Goal: Task Accomplishment & Management: Complete application form

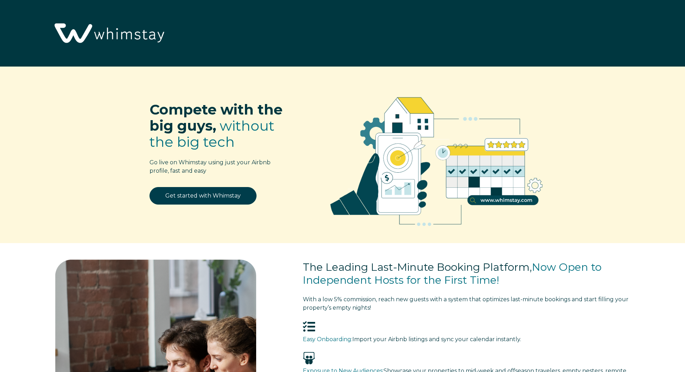
select select "US"
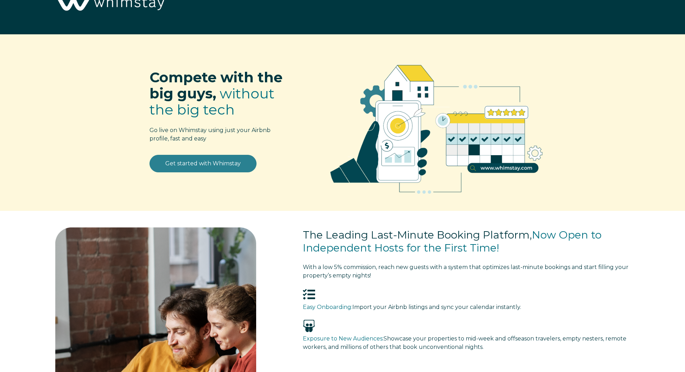
scroll to position [31, 0]
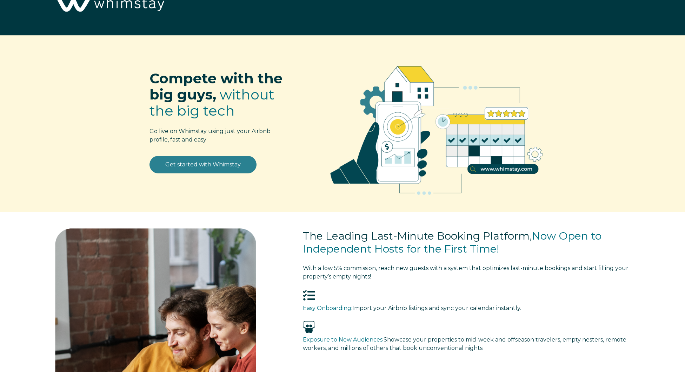
click at [203, 169] on link "Get started with Whimstay" at bounding box center [202, 165] width 107 height 18
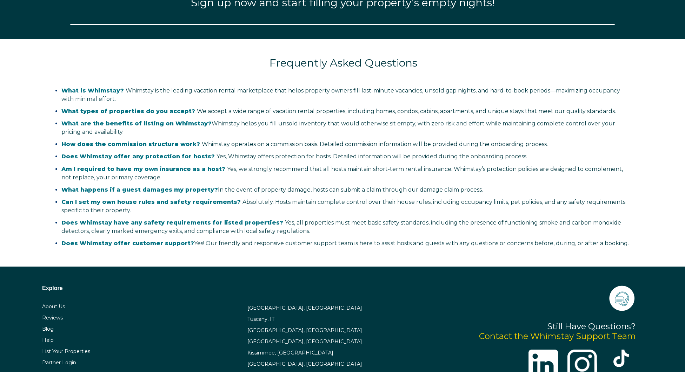
select select "US"
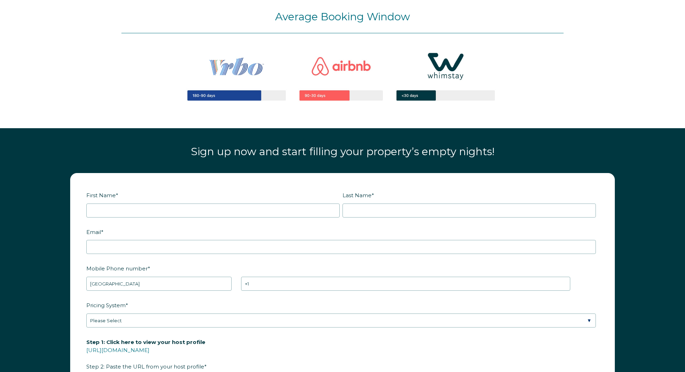
scroll to position [872, 0]
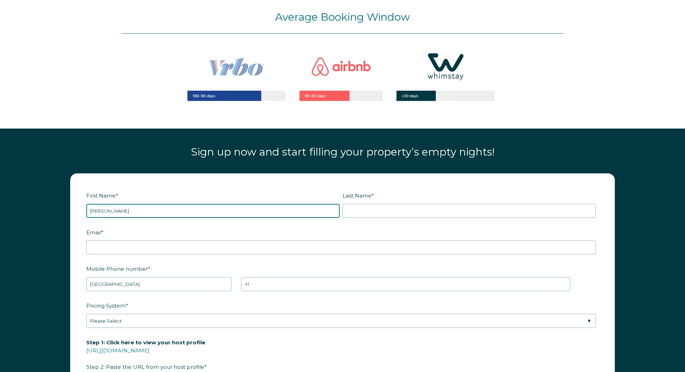
type input "Tyrus"
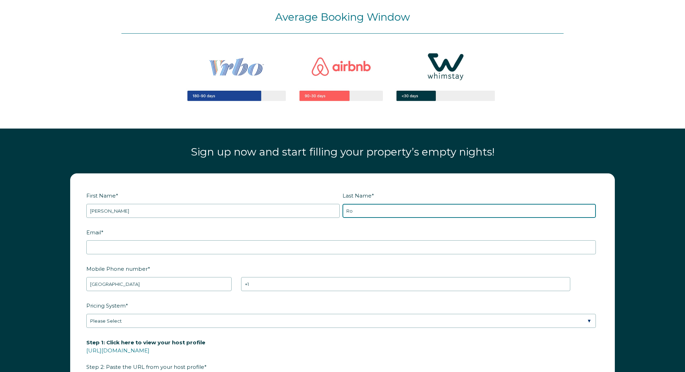
type input "R"
type input "Ayers"
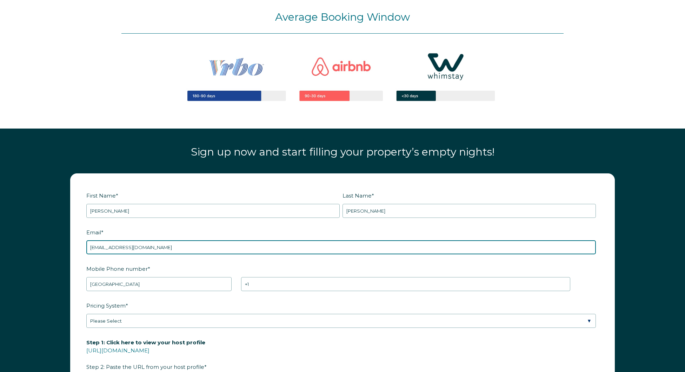
type input "stayspheredallas@gmail.com"
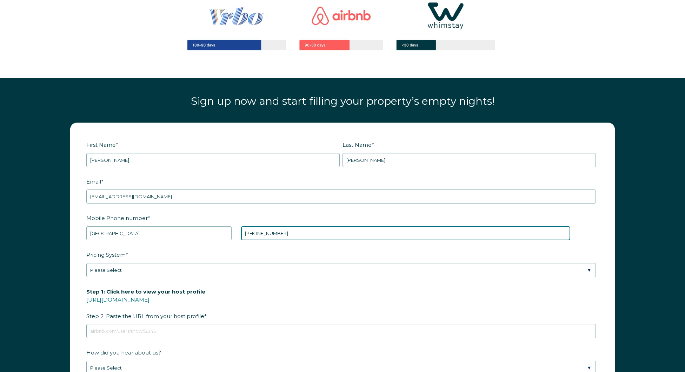
scroll to position [931, 0]
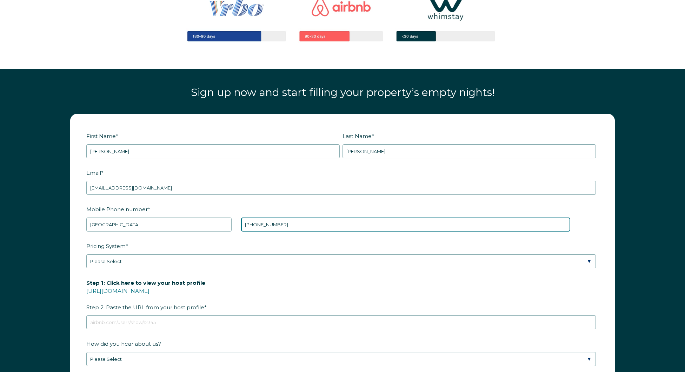
type input "+1 9453002444"
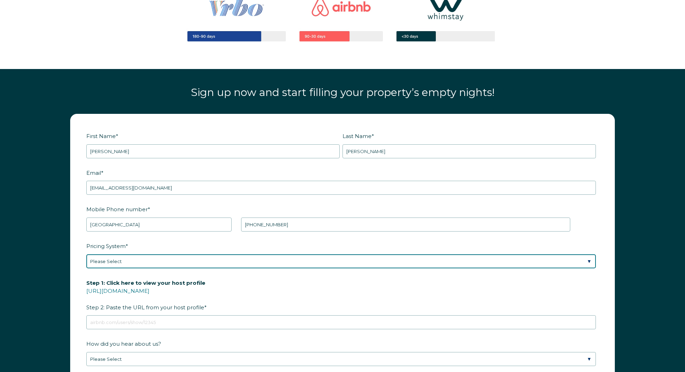
select select "Manual"
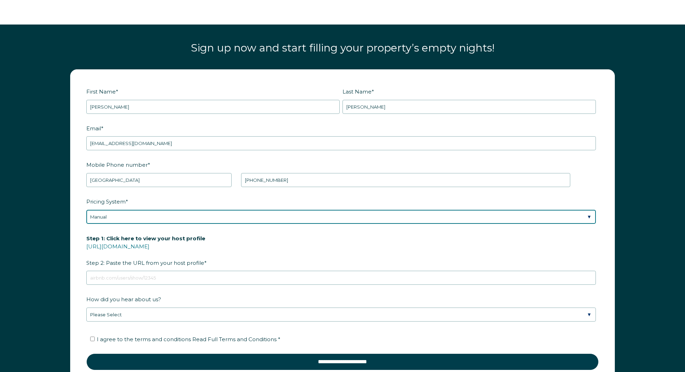
scroll to position [984, 0]
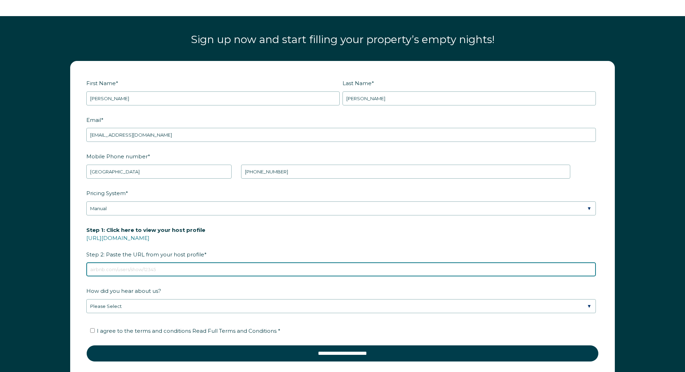
click at [144, 271] on input "Step 1: Click here to view your host profile https://www.airbnb.com/users/show/…" at bounding box center [340, 270] width 509 height 14
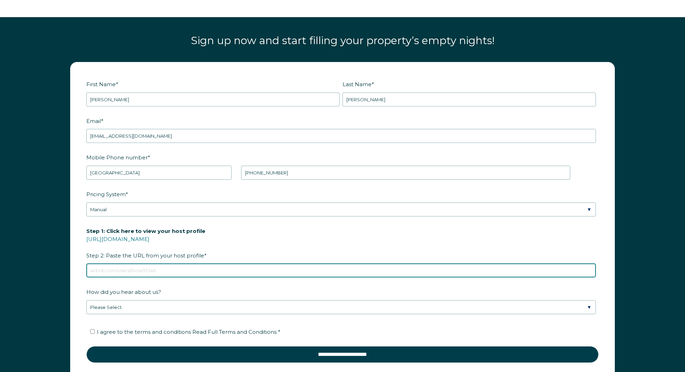
scroll to position [983, 0]
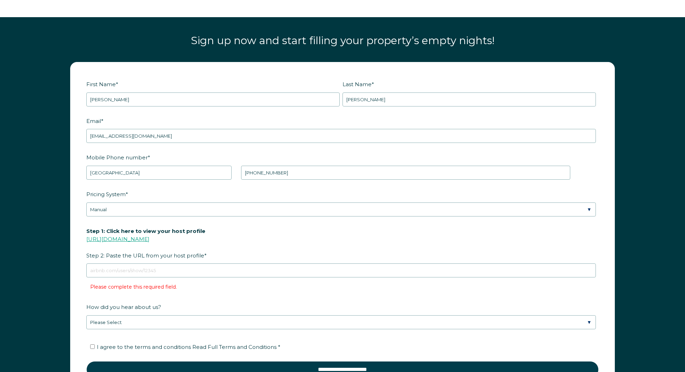
click at [149, 240] on link "https://www.airbnb.com/users/show/" at bounding box center [117, 239] width 63 height 7
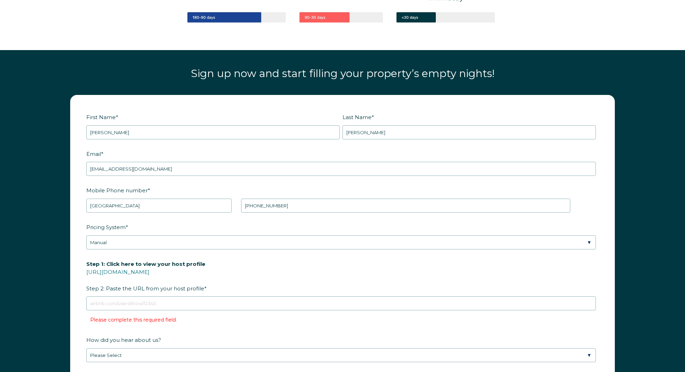
scroll to position [950, 0]
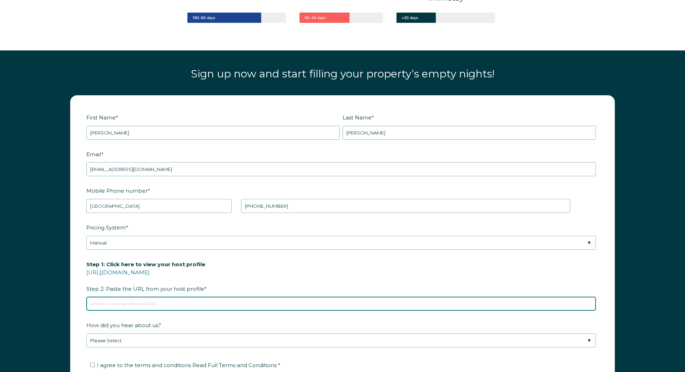
click at [205, 300] on input "Step 1: Click here to view your host profile https://www.airbnb.com/users/show/…" at bounding box center [340, 304] width 509 height 14
paste input "https://www.airbnb.com/rooms/1505433257565868969?source_impression_id=p3_175856…"
drag, startPoint x: 213, startPoint y: 304, endPoint x: 372, endPoint y: 302, distance: 158.9
click at [372, 302] on input "https://www.airbnb.com/rooms/1505433257565868969?source_impression_id=p3_175856…" at bounding box center [340, 304] width 509 height 14
type input "https://www.airbnb.com/rooms/1505433257565868969?source_impression_id=p3_175856…"
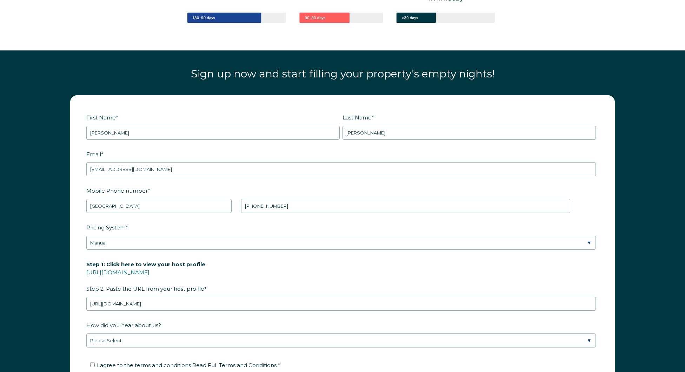
click at [326, 283] on label "Step 1: Click here to view your host profile https://www.airbnb.com/users/show/…" at bounding box center [342, 276] width 512 height 37
click at [326, 297] on input "https://www.airbnb.com/rooms/1505433257565868969?source_impression_id=p3_175856…" at bounding box center [340, 304] width 509 height 14
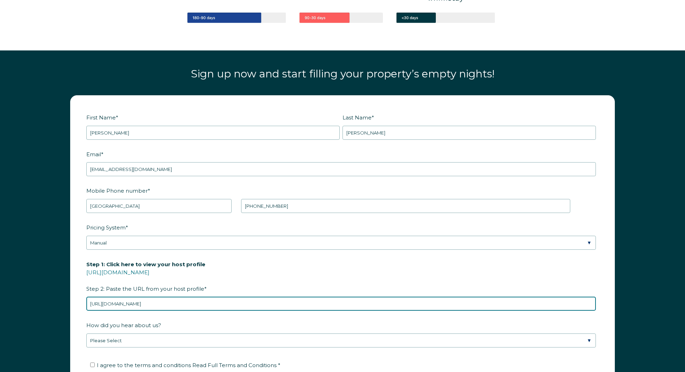
click at [365, 303] on input "https://www.airbnb.com/rooms/1505433257565868969?source_impression_id=p3_175856…" at bounding box center [340, 304] width 509 height 14
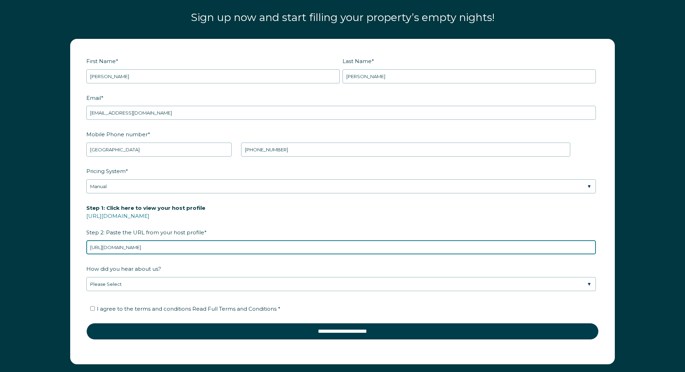
scroll to position [1017, 0]
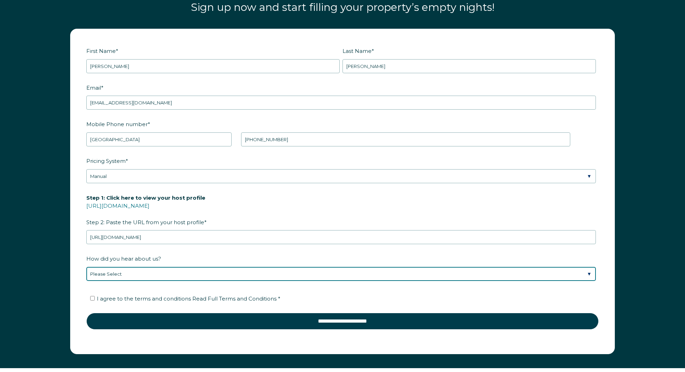
select select "Marketing Email"
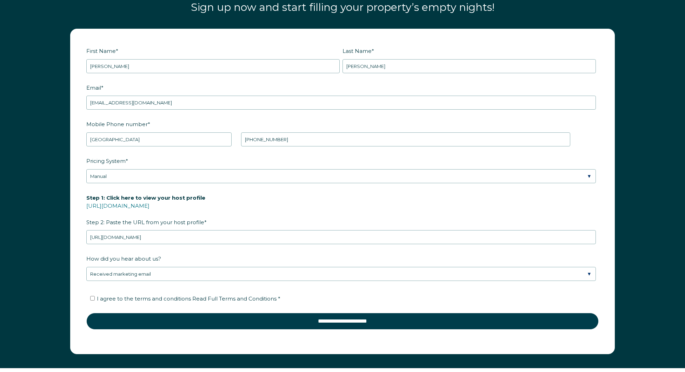
click at [145, 299] on span "I agree to the terms and conditions Read Full Terms and Conditions *" at bounding box center [188, 299] width 183 height 7
click at [95, 299] on input "I agree to the terms and conditions Read Full Terms and Conditions *" at bounding box center [92, 298] width 5 height 5
checkbox input "true"
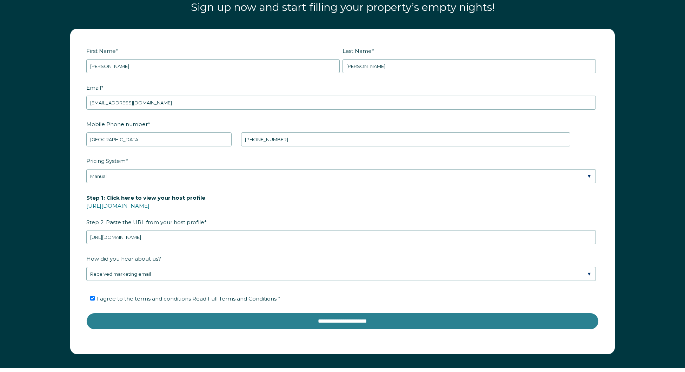
click at [183, 322] on input "**********" at bounding box center [342, 321] width 512 height 17
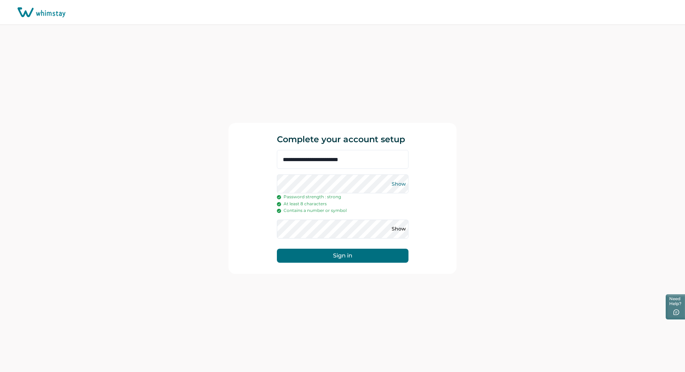
click at [401, 182] on button "Show" at bounding box center [398, 183] width 11 height 11
click at [398, 228] on button "Show" at bounding box center [398, 229] width 11 height 11
click at [365, 254] on button "Sign in" at bounding box center [343, 256] width 132 height 14
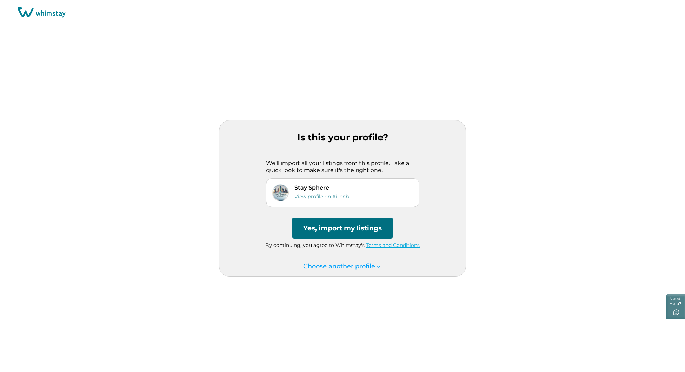
click at [342, 229] on button "Yes, import my listings" at bounding box center [342, 228] width 101 height 21
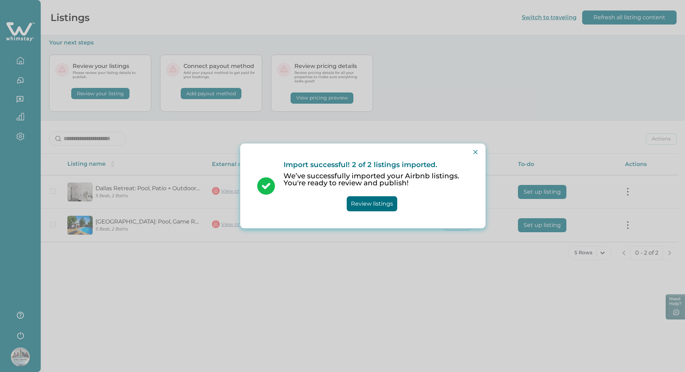
click at [384, 204] on button "Review listings" at bounding box center [371, 204] width 50 height 15
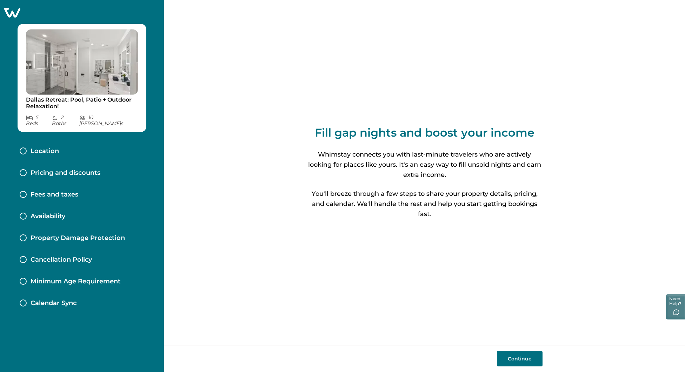
click at [513, 363] on button "Continue" at bounding box center [520, 358] width 46 height 15
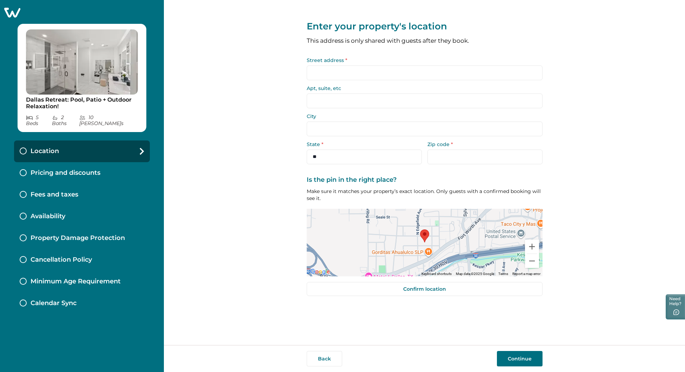
click at [329, 75] on input "Street address *" at bounding box center [424, 73] width 236 height 15
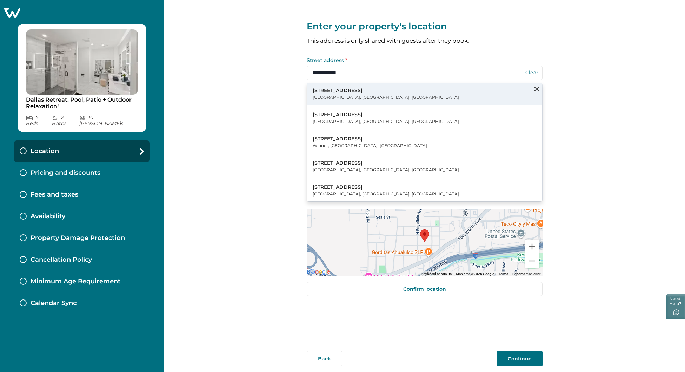
drag, startPoint x: 350, startPoint y: 98, endPoint x: 353, endPoint y: 95, distance: 4.2
click at [353, 95] on p "Dallas, TX, USA" at bounding box center [385, 97] width 146 height 7
type input "**********"
type input "******"
select select "**"
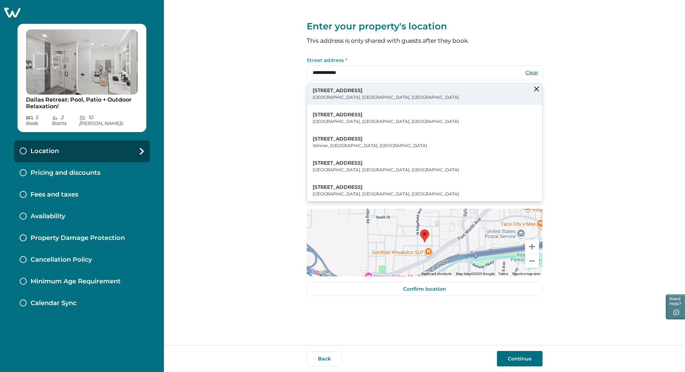
type input "*****"
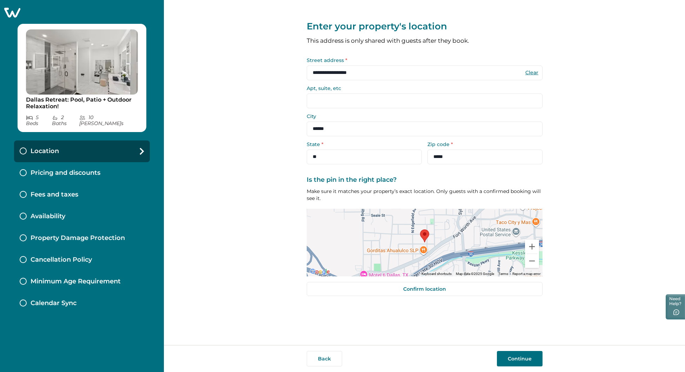
click at [344, 101] on input "Apt, suite, etc" at bounding box center [424, 101] width 236 height 15
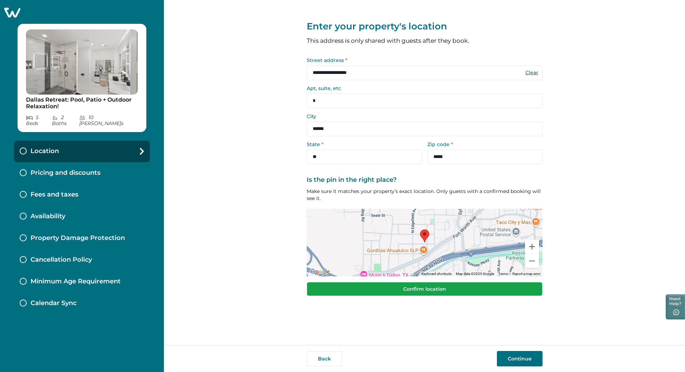
type input "*"
click at [429, 290] on button "Confirm location" at bounding box center [424, 289] width 236 height 14
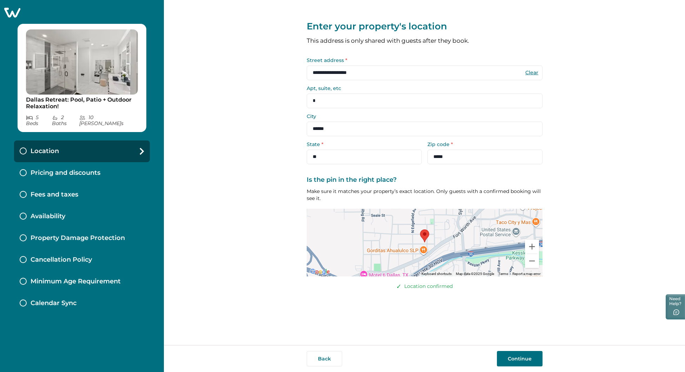
click at [520, 357] on button "Continue" at bounding box center [520, 358] width 46 height 15
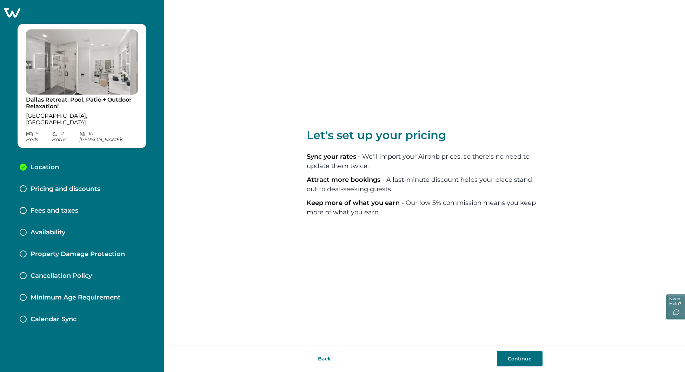
click at [517, 356] on button "Continue" at bounding box center [520, 358] width 46 height 15
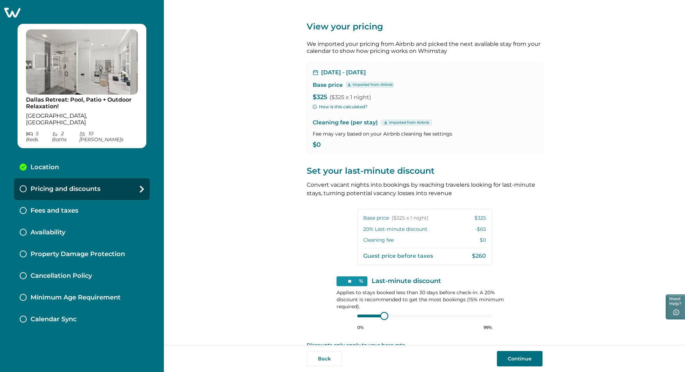
scroll to position [1, 0]
type input "**"
click at [357, 317] on div at bounding box center [424, 316] width 135 height 6
click at [345, 316] on div "** % Last-minute discount Applies to stays booked less than 30 days before chec…" at bounding box center [424, 303] width 176 height 54
click at [357, 314] on div at bounding box center [424, 316] width 135 height 6
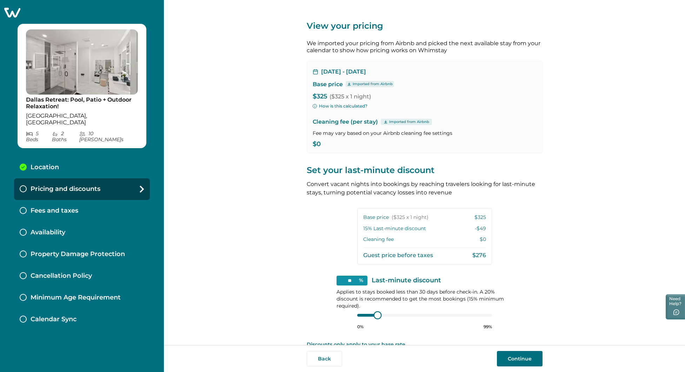
click at [352, 312] on div "** % Last-minute discount Applies to stays booked less than 30 days before chec…" at bounding box center [424, 303] width 176 height 54
click at [354, 314] on div "** % Last-minute discount Applies to stays booked less than 30 days before chec…" at bounding box center [424, 303] width 176 height 54
click at [348, 316] on div "** % Last-minute discount Applies to stays booked less than 30 days before chec…" at bounding box center [424, 304] width 176 height 54
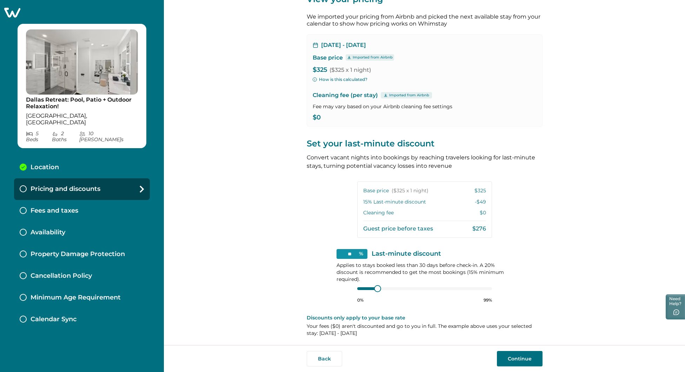
click at [358, 318] on p "Discounts only apply to your base rate" at bounding box center [424, 318] width 236 height 7
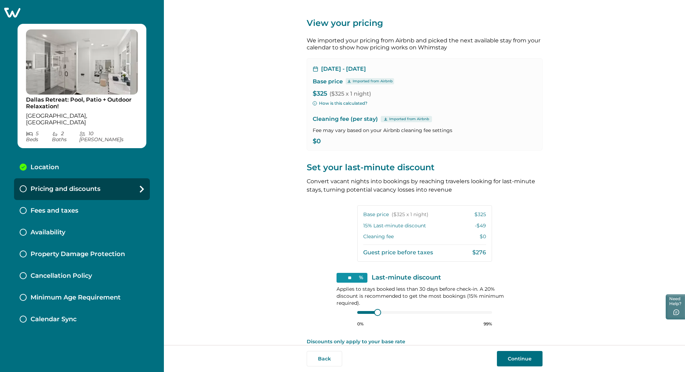
scroll to position [2, 0]
click at [516, 359] on button "Continue" at bounding box center [520, 358] width 46 height 15
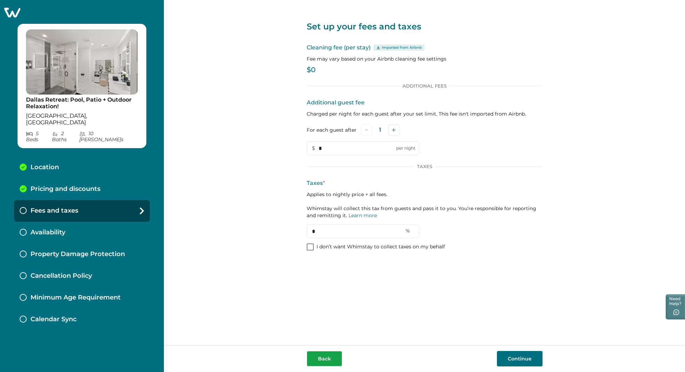
click at [323, 359] on button "Back" at bounding box center [323, 358] width 35 height 15
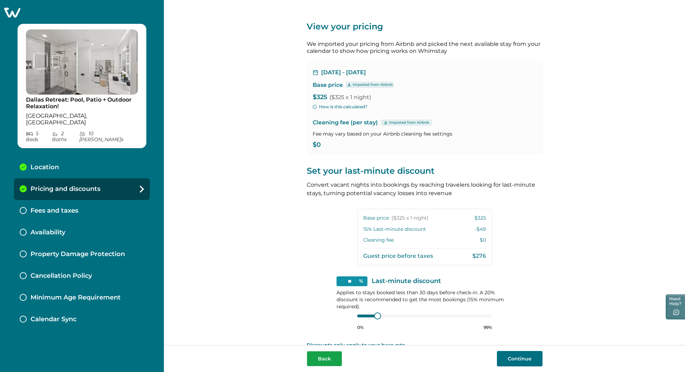
click at [322, 360] on button "Back" at bounding box center [323, 358] width 35 height 15
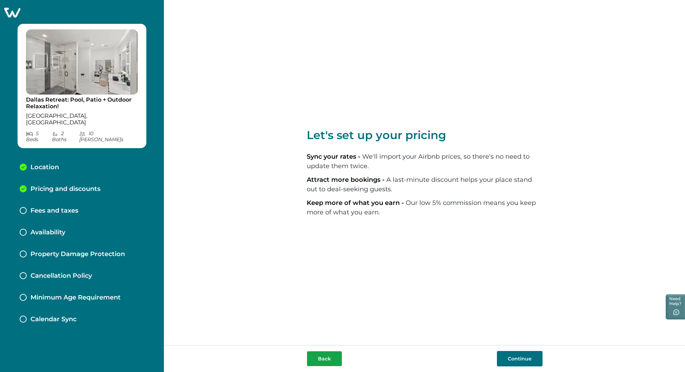
click at [328, 358] on button "Back" at bounding box center [323, 358] width 35 height 15
select select "**"
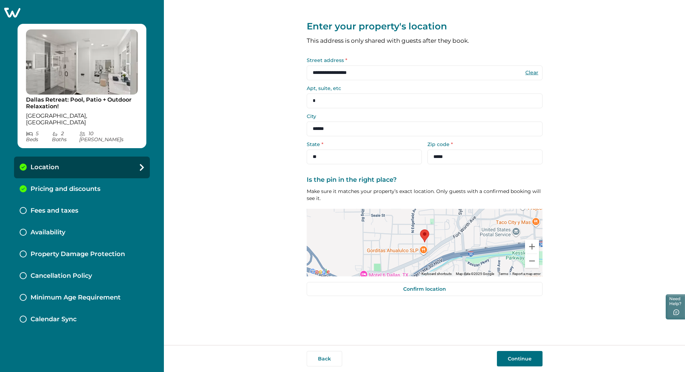
click at [518, 362] on button "Continue" at bounding box center [520, 358] width 46 height 15
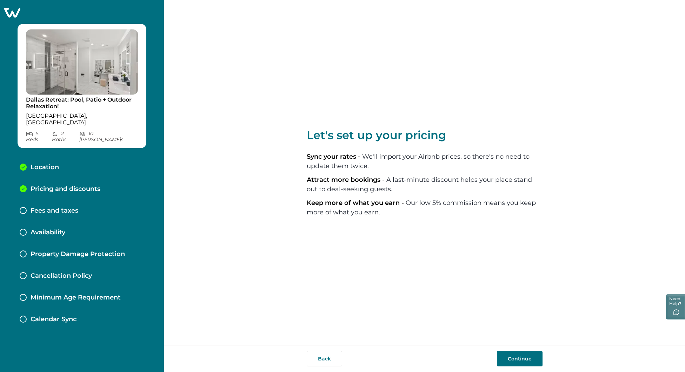
click at [509, 357] on button "Continue" at bounding box center [520, 358] width 46 height 15
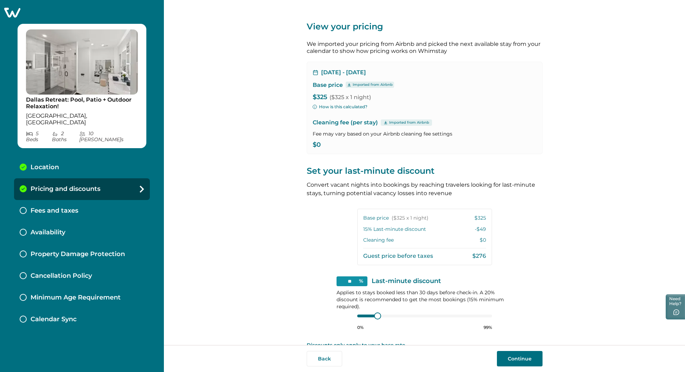
drag, startPoint x: 323, startPoint y: 86, endPoint x: 321, endPoint y: 79, distance: 7.0
click at [322, 83] on p "Base price" at bounding box center [327, 85] width 30 height 7
drag, startPoint x: 317, startPoint y: 75, endPoint x: 385, endPoint y: 81, distance: 67.9
click at [362, 73] on div "Sep 30, 2025 - Oct 1, 2025" at bounding box center [424, 72] width 224 height 7
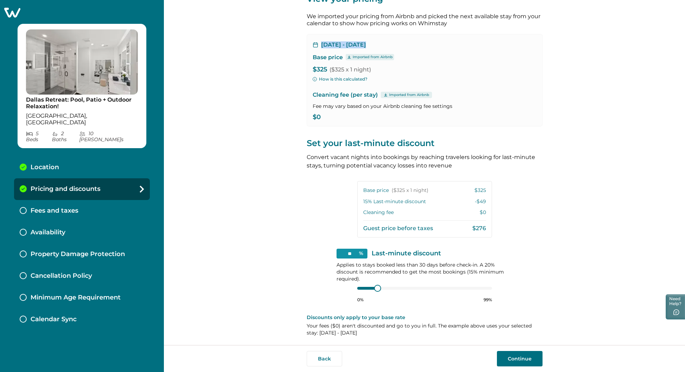
scroll to position [27, 0]
click at [520, 355] on button "Continue" at bounding box center [520, 358] width 46 height 15
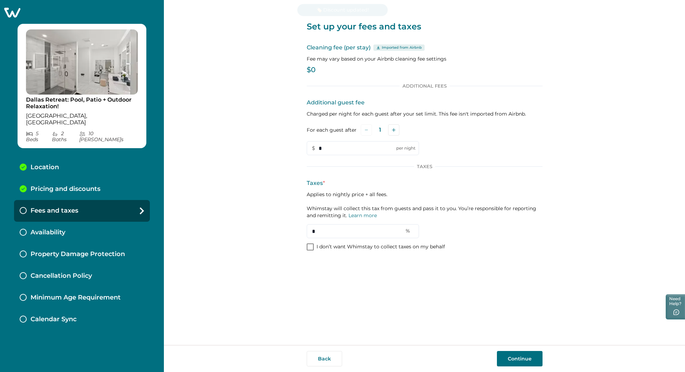
click at [311, 249] on span at bounding box center [309, 247] width 7 height 7
drag, startPoint x: 518, startPoint y: 363, endPoint x: 504, endPoint y: 342, distance: 25.1
click at [517, 362] on button "Continue" at bounding box center [520, 358] width 46 height 15
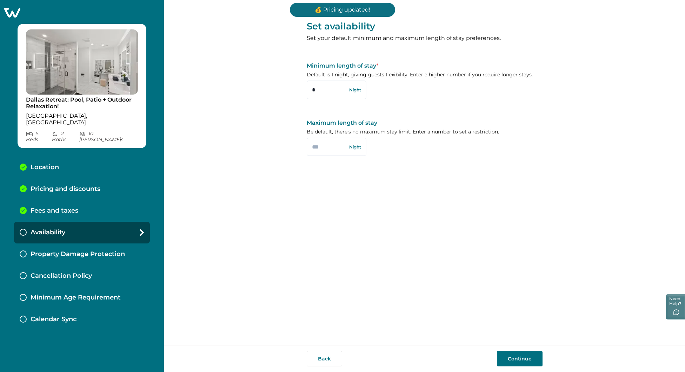
drag, startPoint x: 331, startPoint y: 93, endPoint x: 287, endPoint y: 92, distance: 44.6
click at [287, 92] on div "Set availability Set your default minimum and maximum length of stay preference…" at bounding box center [424, 172] width 521 height 345
type input "*"
drag, startPoint x: 415, startPoint y: 144, endPoint x: 325, endPoint y: 159, distance: 90.2
click at [411, 145] on div "Maximum length of stay Be default, there's no maximum stay limit. Enter a numbe…" at bounding box center [424, 138] width 236 height 37
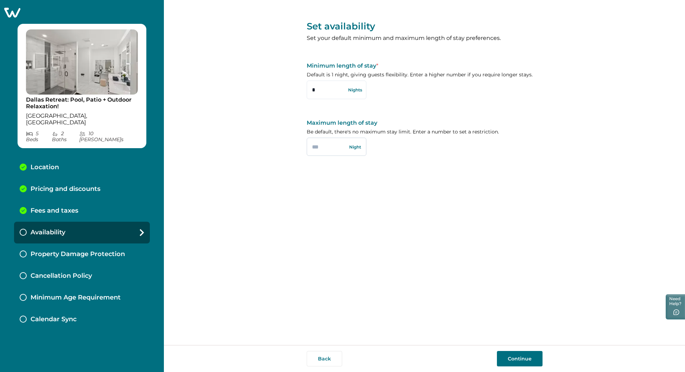
click at [318, 150] on input "text" at bounding box center [336, 147] width 60 height 18
type input "**"
click at [509, 359] on button "Continue" at bounding box center [520, 358] width 46 height 15
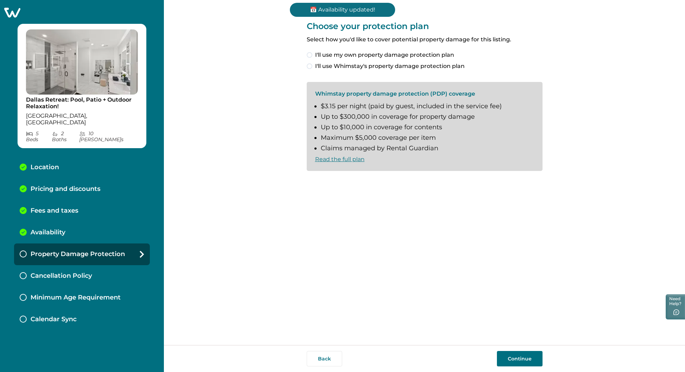
click at [315, 68] on span "I'll use Whimstay's property damage protection plan" at bounding box center [389, 66] width 149 height 8
click at [312, 181] on span at bounding box center [309, 183] width 6 height 6
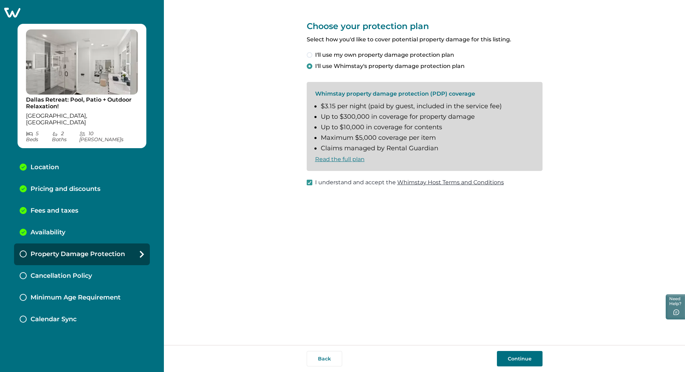
scroll to position [0, 0]
click at [521, 359] on button "Continue" at bounding box center [520, 358] width 46 height 15
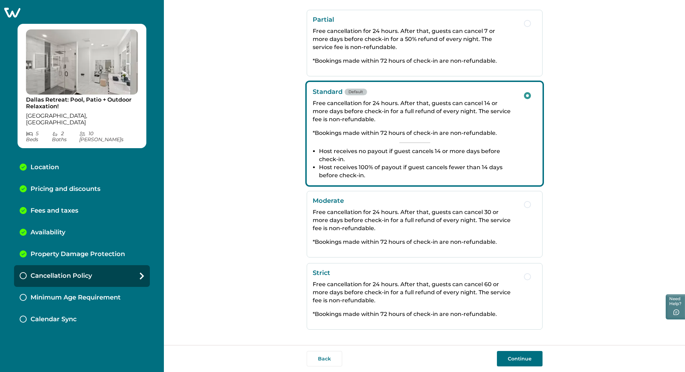
click at [512, 360] on button "Continue" at bounding box center [520, 358] width 46 height 15
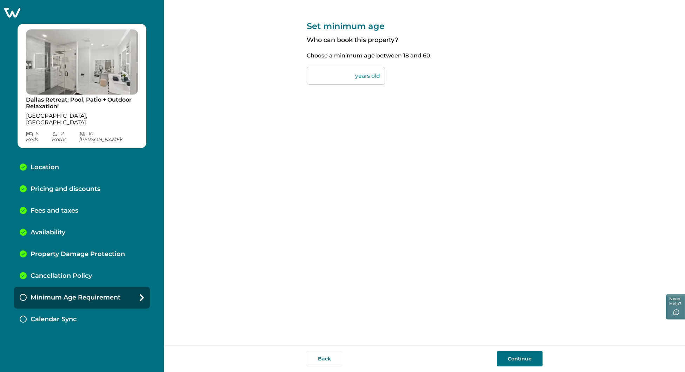
drag, startPoint x: 331, startPoint y: 76, endPoint x: 312, endPoint y: 70, distance: 19.3
click at [312, 72] on input "**" at bounding box center [345, 76] width 78 height 18
type input "**"
click at [433, 73] on div "Set minimum age Who can book this property? Choose a minimum age between 18 and…" at bounding box center [424, 47] width 236 height 95
click at [519, 358] on button "Continue" at bounding box center [520, 358] width 46 height 15
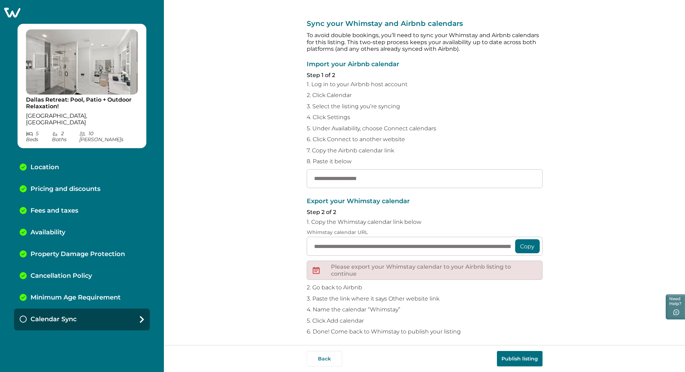
click at [512, 359] on button "Publish listing" at bounding box center [520, 358] width 46 height 15
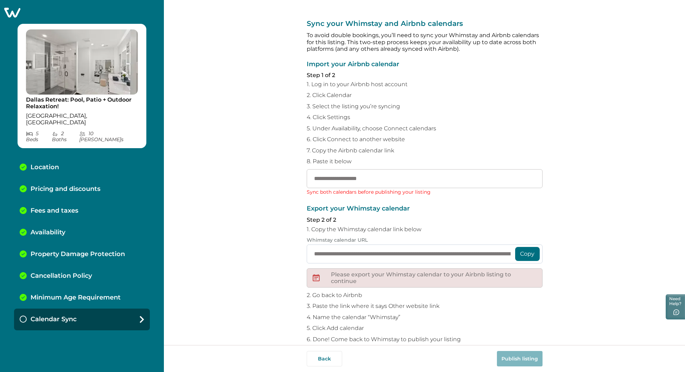
click at [383, 249] on input "**********" at bounding box center [424, 254] width 236 height 19
click at [418, 217] on p "Step 2 of 2" at bounding box center [424, 220] width 236 height 7
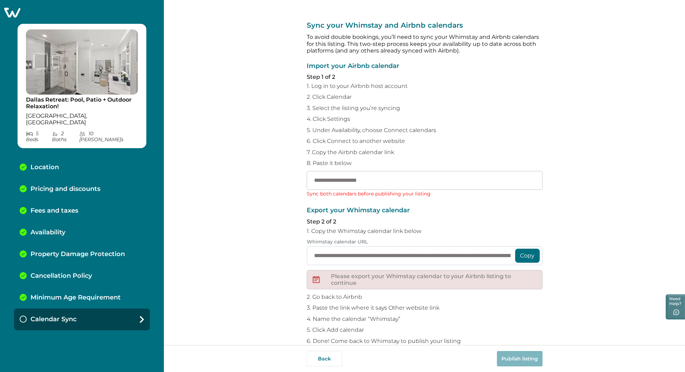
drag, startPoint x: 384, startPoint y: 272, endPoint x: 390, endPoint y: 245, distance: 27.2
click at [385, 270] on div "Please export your Whimstay calendar to your Airbnb listing to continue" at bounding box center [424, 279] width 236 height 19
click at [348, 180] on input "text" at bounding box center [424, 180] width 236 height 19
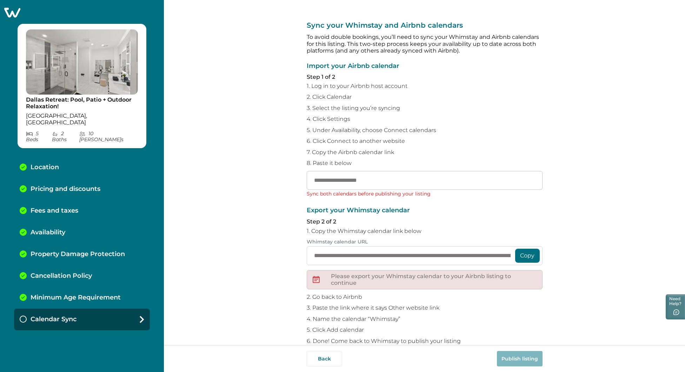
click at [510, 344] on div "**********" at bounding box center [424, 179] width 236 height 359
click at [503, 255] on input "**********" at bounding box center [424, 256] width 236 height 19
click at [521, 251] on button "Copy" at bounding box center [527, 256] width 25 height 14
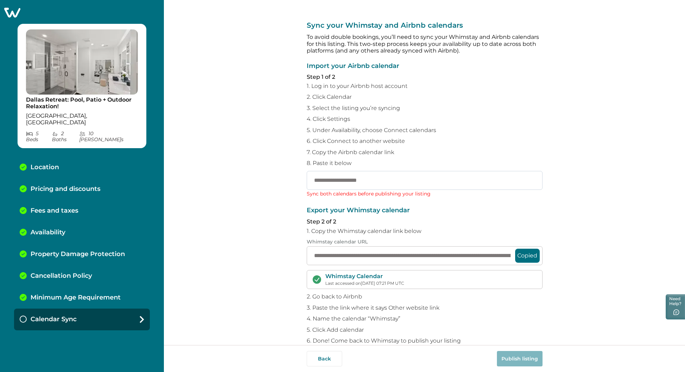
click at [407, 181] on input "text" at bounding box center [424, 180] width 236 height 19
paste input "**********"
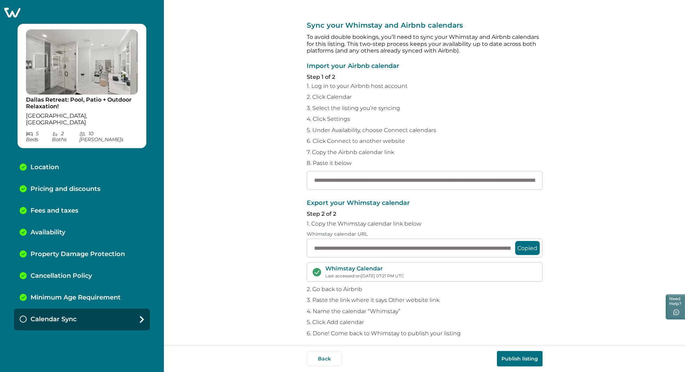
type input "**********"
click at [514, 365] on button "Publish listing" at bounding box center [520, 358] width 46 height 15
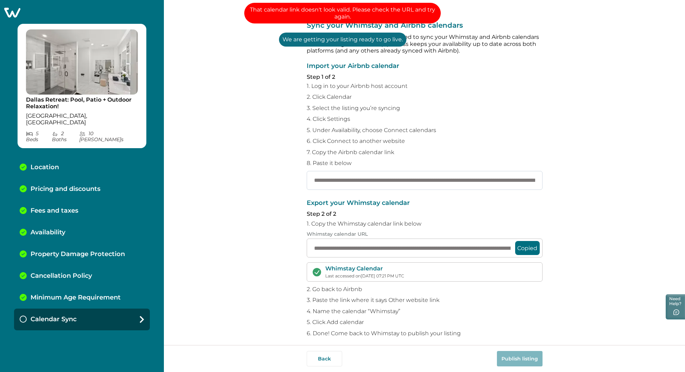
click at [315, 176] on input "**********" at bounding box center [424, 180] width 236 height 19
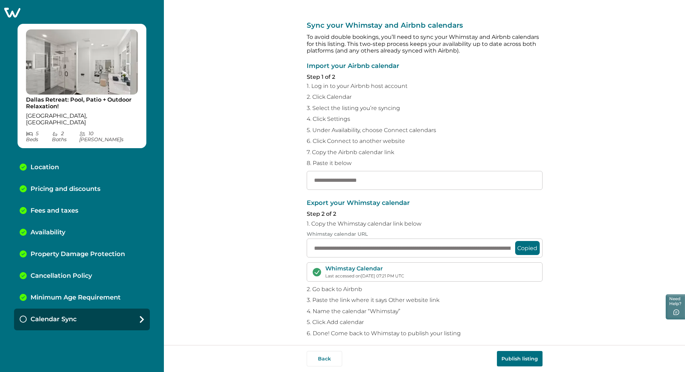
drag, startPoint x: 330, startPoint y: 365, endPoint x: 352, endPoint y: 313, distance: 56.7
click at [330, 364] on button "Back" at bounding box center [323, 358] width 35 height 15
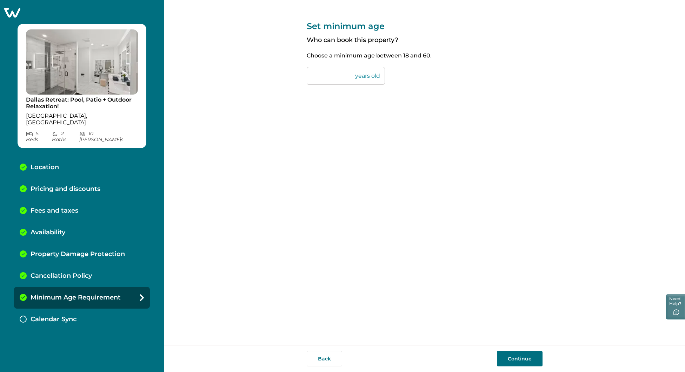
click at [10, 5] on div "Dallas Retreat: Pool, Patio + Outdoor Relaxation! Dallas, TX 5 Bed s 2 Bath s 1…" at bounding box center [82, 186] width 164 height 372
click at [13, 11] on icon at bounding box center [12, 12] width 17 height 11
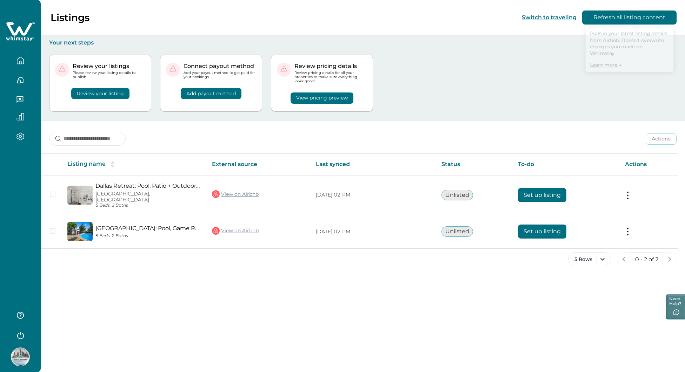
click at [622, 23] on button "Refresh all listing content" at bounding box center [629, 18] width 94 height 14
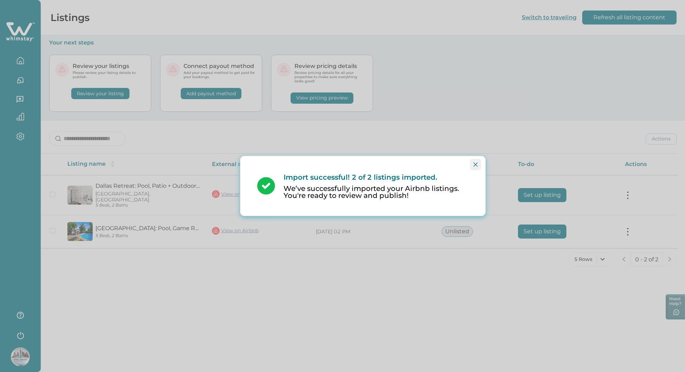
click at [476, 166] on icon "Close" at bounding box center [475, 165] width 4 height 4
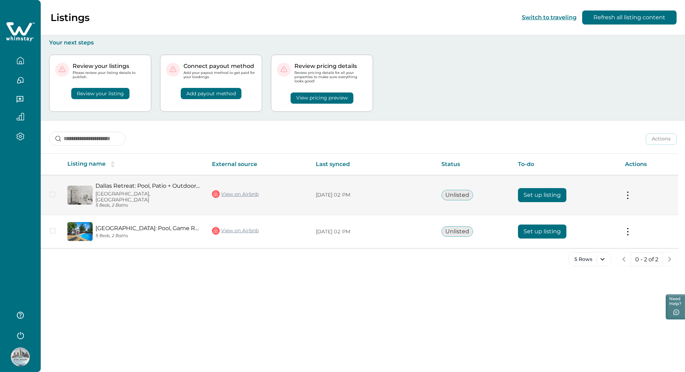
click at [628, 192] on button at bounding box center [628, 194] width 6 height 7
click at [604, 225] on button "View listing on Whimstay" at bounding box center [586, 223] width 80 height 13
click at [629, 191] on button at bounding box center [628, 194] width 6 height 7
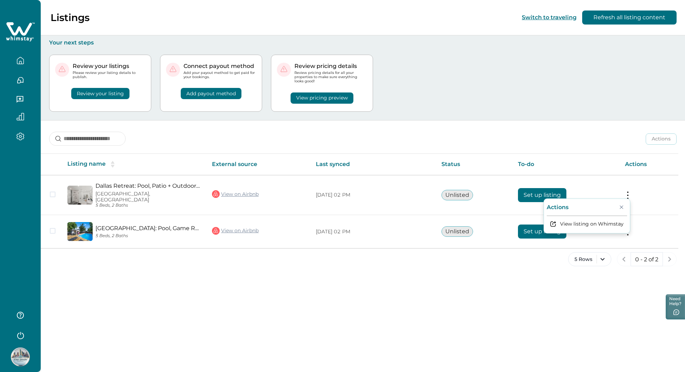
click at [581, 151] on div "Actions Actions Publish listing Unlist listing Listing name External source Las…" at bounding box center [363, 199] width 644 height 157
